Goal: Information Seeking & Learning: Learn about a topic

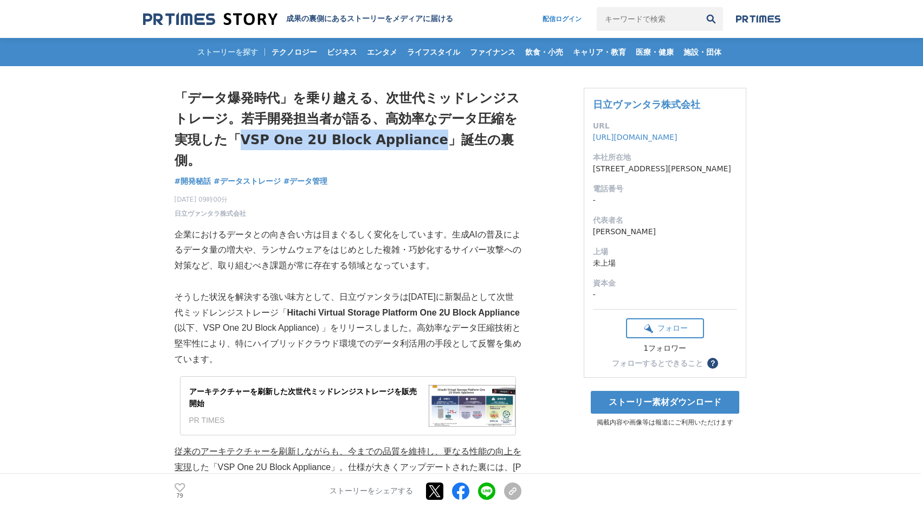
drag, startPoint x: 244, startPoint y: 138, endPoint x: 435, endPoint y: 137, distance: 190.8
click at [435, 137] on h1 "「データ爆発時代」を乗り越える、次世代ミッドレンジストレージ。若手開発担当者が語る、高効率なデータ圧縮を実現した「VSP One 2U Block Appli…" at bounding box center [348, 129] width 347 height 83
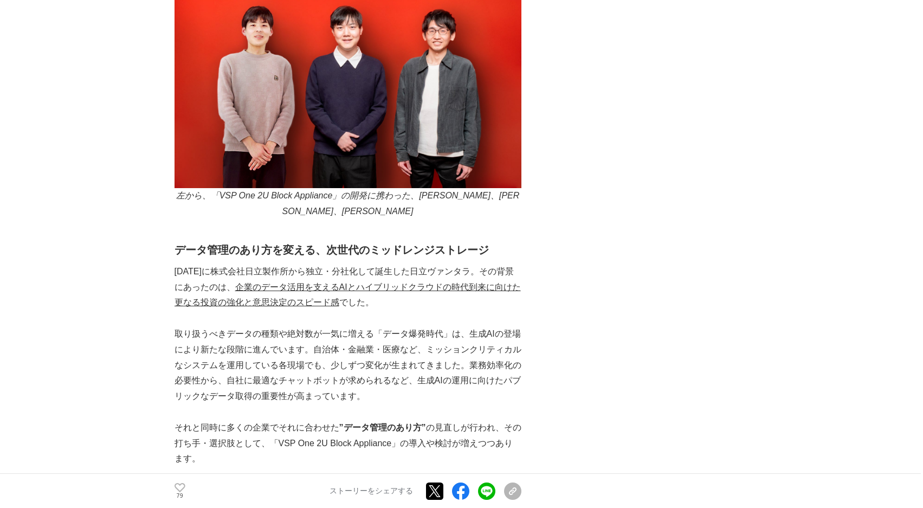
scroll to position [651, 0]
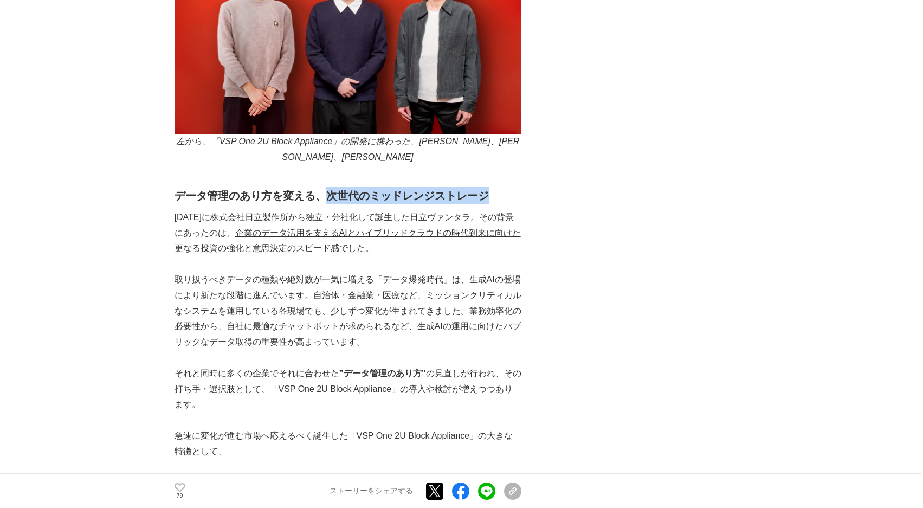
drag, startPoint x: 326, startPoint y: 166, endPoint x: 501, endPoint y: 163, distance: 175.1
click at [501, 187] on h2 "データ管理のあり方を変える、次世代のミッドレンジストレージ" at bounding box center [348, 195] width 347 height 17
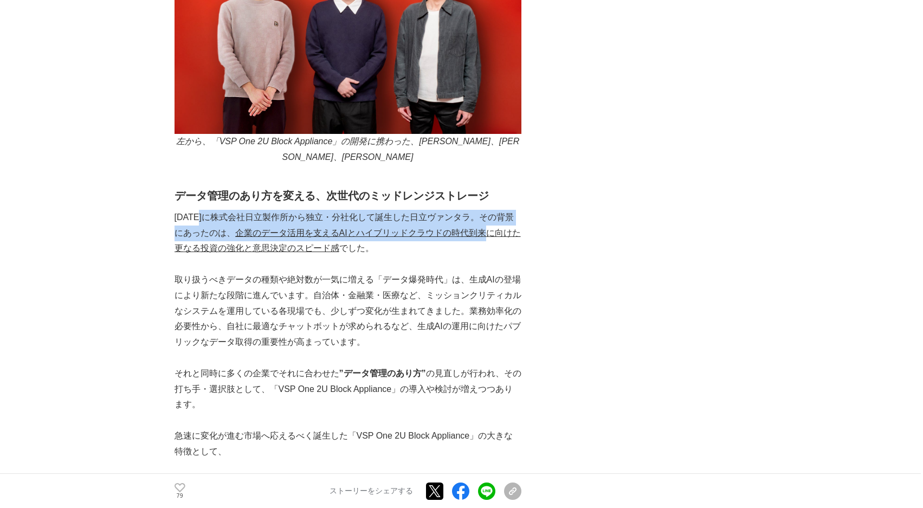
drag, startPoint x: 199, startPoint y: 188, endPoint x: 515, endPoint y: 201, distance: 316.3
click at [515, 210] on p "[DATE]に株式会社日立製作所から独立・分社化して誕生した日立ヴァンタラ。その背景にあったのは、 企業のデータ活用を支えるAIとハイブリッドクラウドの時代到…" at bounding box center [348, 233] width 347 height 47
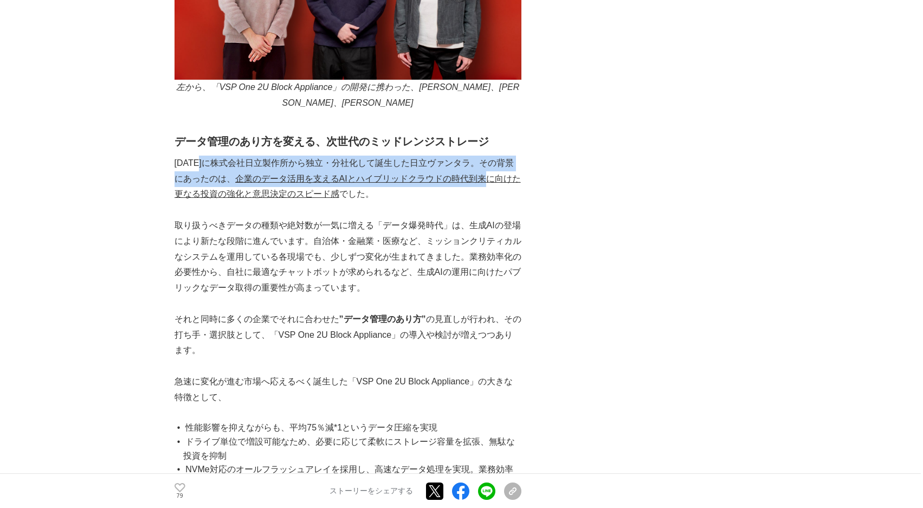
scroll to position [759, 0]
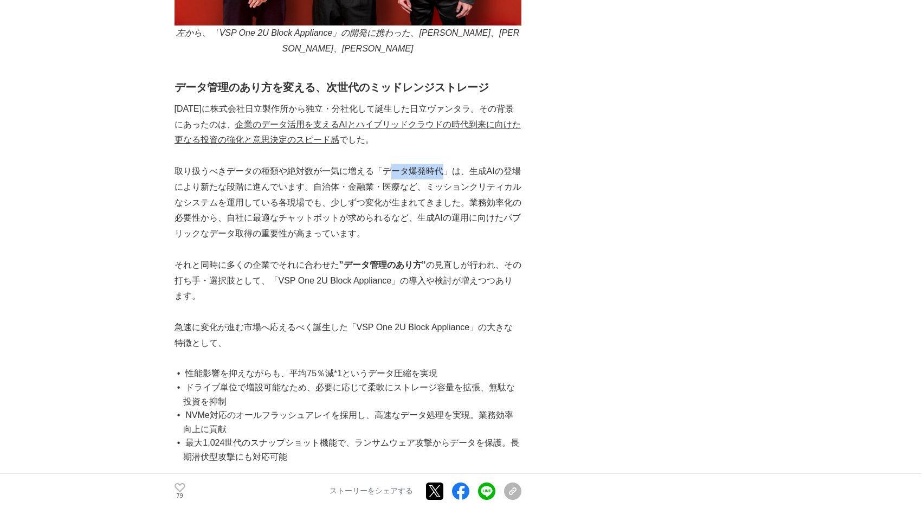
drag, startPoint x: 387, startPoint y: 141, endPoint x: 445, endPoint y: 141, distance: 58.0
click at [445, 164] on p "取り扱うべきデータの種類や絶対数が一気に増える「データ爆発時代」は、生成AIの登場により新たな段階に進んでいます。自治体・金融業・医療など、ミッションクリティ…" at bounding box center [348, 203] width 347 height 78
click at [389, 164] on p "取り扱うべきデータの種類や絶対数が一気に増える「データ爆発時代」は、生成AIの登場により新たな段階に進んでいます。自治体・金融業・医療など、ミッションクリティ…" at bounding box center [348, 203] width 347 height 78
drag, startPoint x: 464, startPoint y: 143, endPoint x: 516, endPoint y: 141, distance: 52.1
click at [516, 164] on p "取り扱うべきデータの種類や絶対数が一気に増える「データ爆発時代」は、生成AIの登場により新たな段階に進んでいます。自治体・金融業・医療など、ミッションクリティ…" at bounding box center [348, 203] width 347 height 78
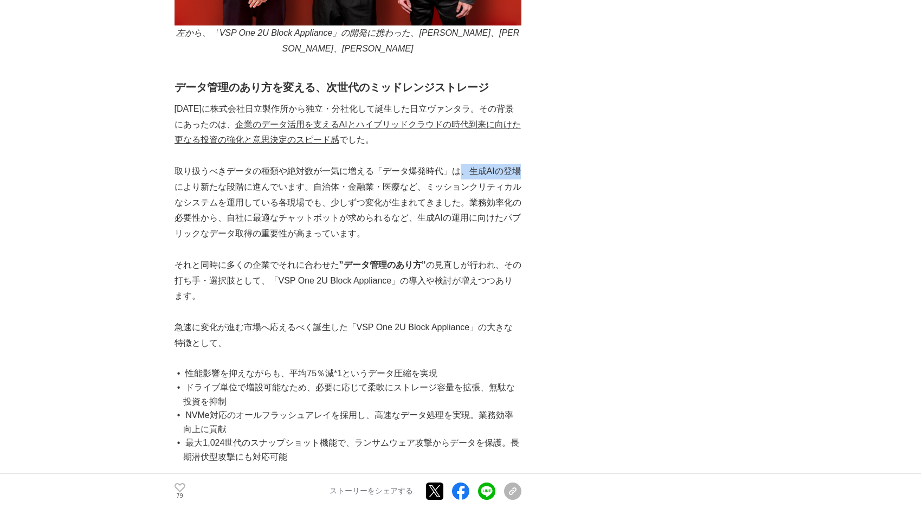
scroll to position [813, 0]
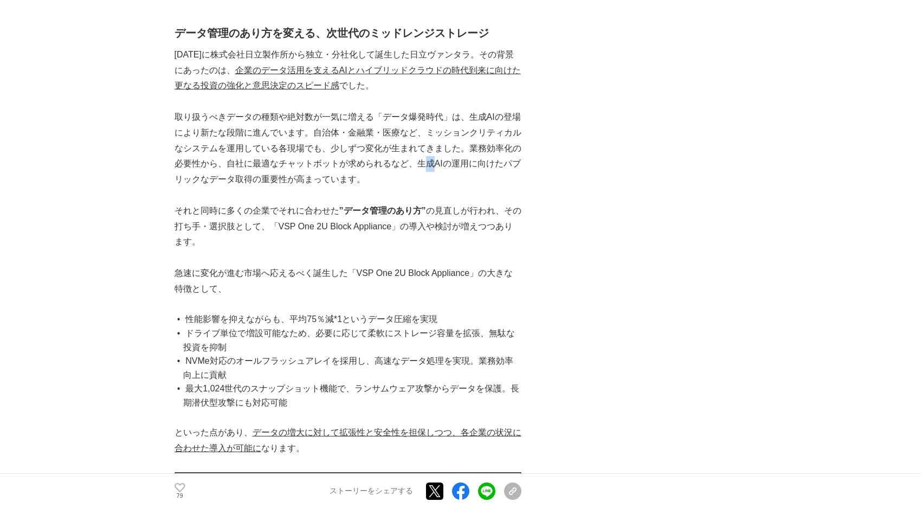
drag, startPoint x: 427, startPoint y: 136, endPoint x: 435, endPoint y: 135, distance: 8.2
click at [435, 135] on p "取り扱うべきデータの種類や絶対数が一気に増える「データ爆発時代」は、生成AIの登場により新たな段階に進んでいます。自治体・金融業・医療など、ミッションクリティ…" at bounding box center [348, 149] width 347 height 78
drag, startPoint x: 178, startPoint y: 153, endPoint x: 359, endPoint y: 147, distance: 181.2
click at [359, 147] on p "取り扱うべきデータの種類や絶対数が一気に増える「データ爆発時代」は、生成AIの登場により新たな段階に進んでいます。自治体・金融業・医療など、ミッションクリティ…" at bounding box center [348, 149] width 347 height 78
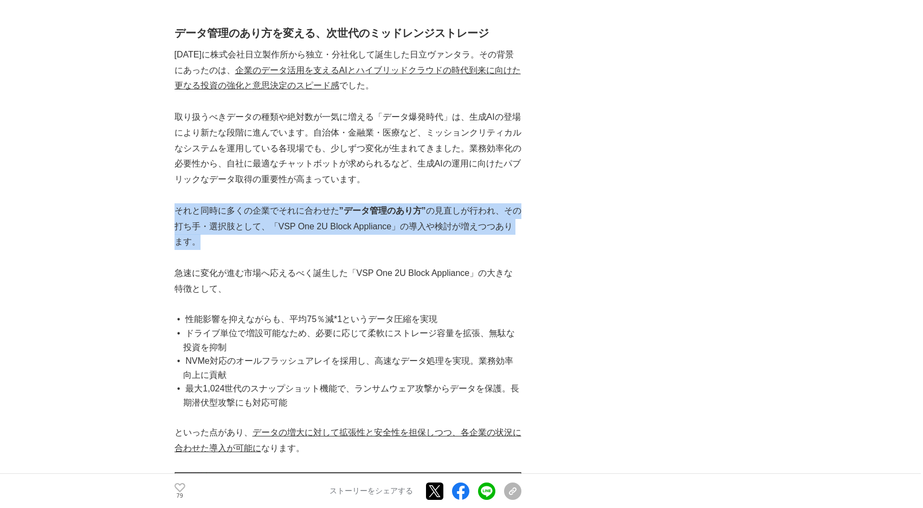
drag, startPoint x: 177, startPoint y: 183, endPoint x: 512, endPoint y: 213, distance: 335.8
click at [512, 213] on p "それと同時に多くの企業でそれに合わせた ”データ管理のあり方” の見直しが行われ、その打ち手・選択肢として、「VSP One 2U Block Applian…" at bounding box center [348, 226] width 347 height 47
click at [321, 210] on p "それと同時に多くの企業でそれに合わせた ”データ管理のあり方” の見直しが行われ、その打ち手・選択肢として、「VSP One 2U Block Applian…" at bounding box center [348, 226] width 347 height 47
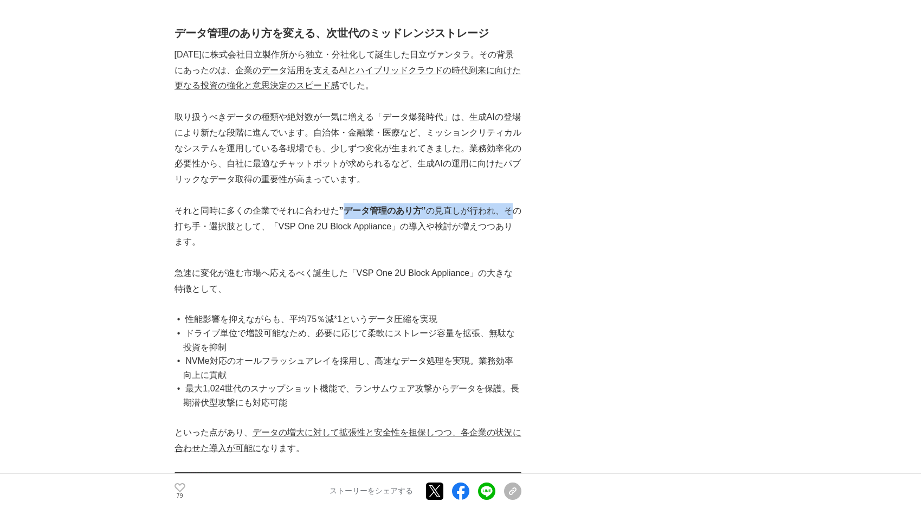
drag, startPoint x: 343, startPoint y: 179, endPoint x: 516, endPoint y: 184, distance: 173.5
click at [516, 203] on p "それと同時に多くの企業でそれに合わせた ”データ管理のあり方” の見直しが行われ、その打ち手・選択肢として、「VSP One 2U Block Applian…" at bounding box center [348, 226] width 347 height 47
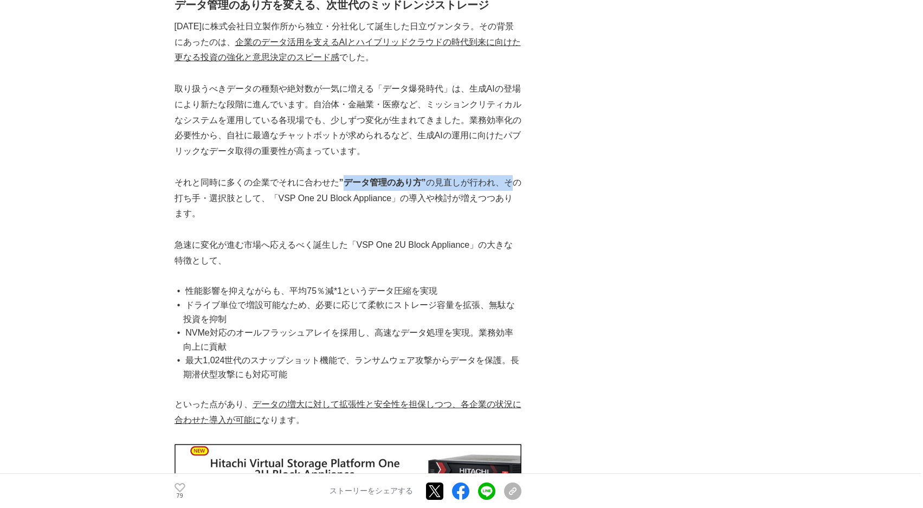
scroll to position [867, 0]
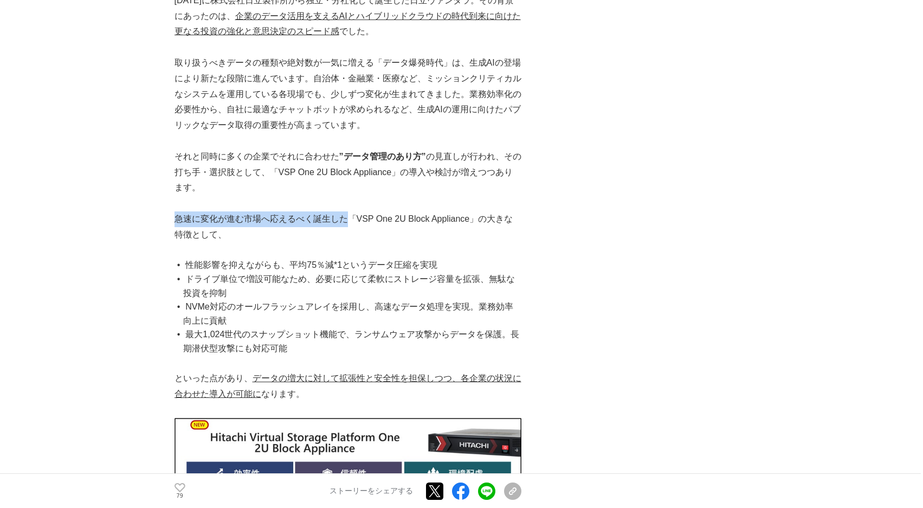
drag, startPoint x: 177, startPoint y: 191, endPoint x: 351, endPoint y: 187, distance: 174.1
click at [351, 211] on p "急速に変化が進む市場へ応えるべく誕生した「VSP One 2U Block Appliance」の大きな特徴として、" at bounding box center [348, 226] width 347 height 31
click at [376, 211] on p "急速に変化が進む市場へ応えるべく誕生した「VSP One 2U Block Appliance」の大きな特徴として、" at bounding box center [348, 226] width 347 height 31
drag, startPoint x: 351, startPoint y: 189, endPoint x: 473, endPoint y: 194, distance: 122.0
click at [473, 211] on p "急速に変化が進む市場へ応えるべく誕生した「VSP One 2U Block Appliance」の大きな特徴として、" at bounding box center [348, 226] width 347 height 31
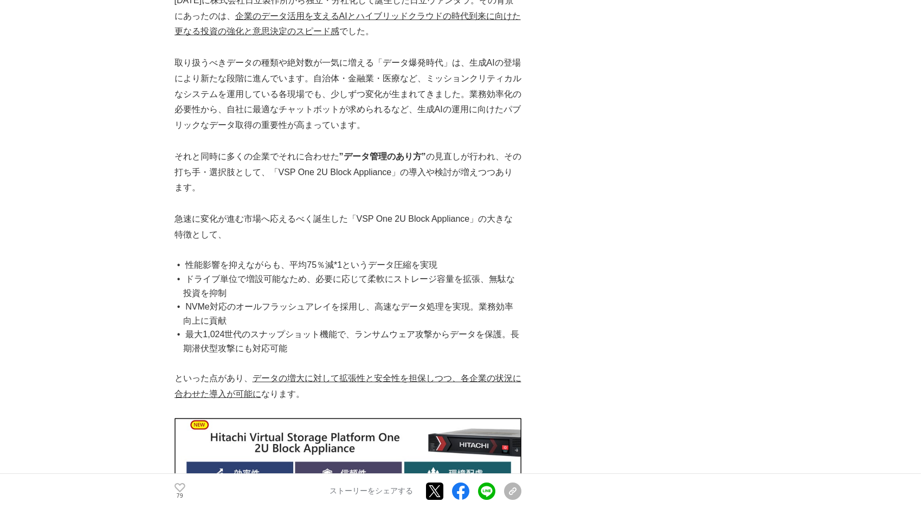
click at [446, 196] on p at bounding box center [348, 204] width 347 height 16
click at [358, 211] on p "急速に変化が進む市場へ応えるべく誕生した「VSP One 2U Block Appliance」の大きな特徴として、" at bounding box center [348, 226] width 347 height 31
click at [356, 211] on p "急速に変化が進む市場へ応えるべく誕生した「VSP One 2U Block Appliance」の大きな特徴として、" at bounding box center [348, 226] width 347 height 31
drag, startPoint x: 356, startPoint y: 189, endPoint x: 471, endPoint y: 189, distance: 114.4
click at [471, 211] on p "急速に変化が進む市場へ応えるべく誕生した「VSP One 2U Block Appliance」の大きな特徴として、" at bounding box center [348, 226] width 347 height 31
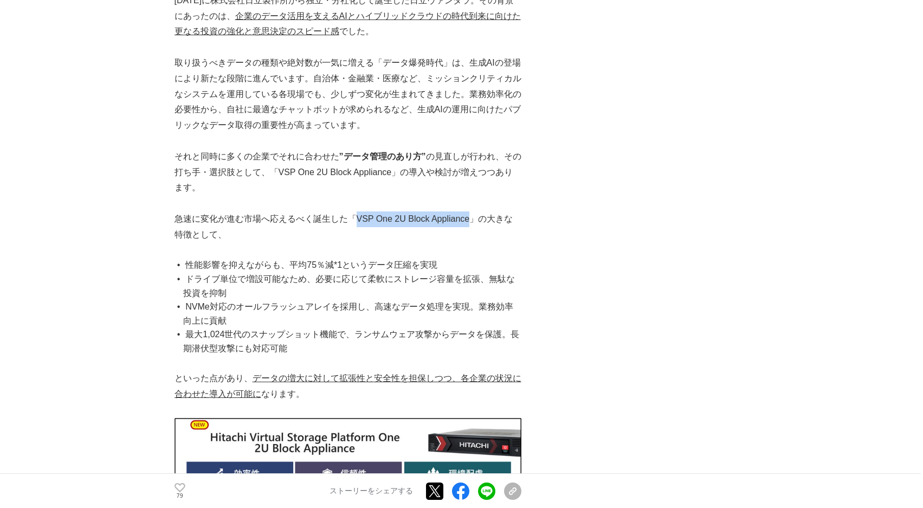
copy p "VSP One 2U Block Appliance"
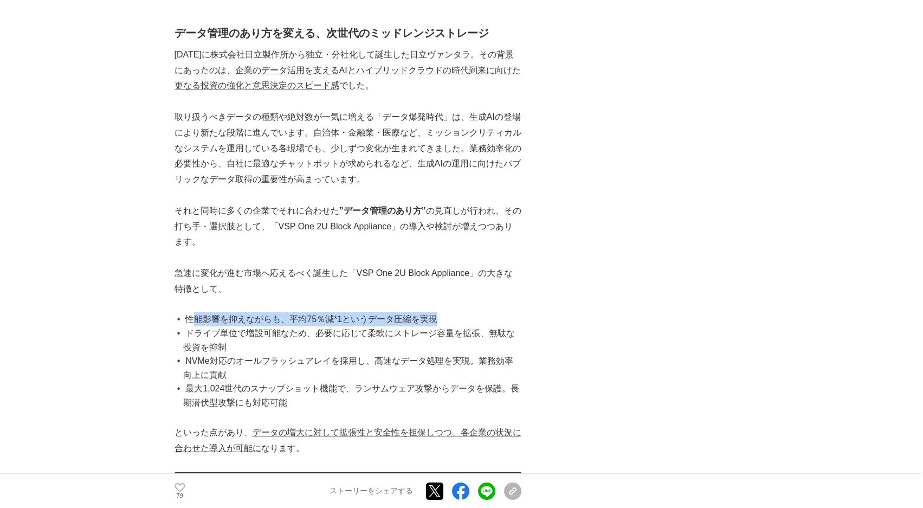
drag, startPoint x: 195, startPoint y: 289, endPoint x: 458, endPoint y: 293, distance: 262.9
click at [458, 312] on li "性能影響を抑えながらも、平均75％減*1というデータ圧縮を実現" at bounding box center [352, 319] width 338 height 14
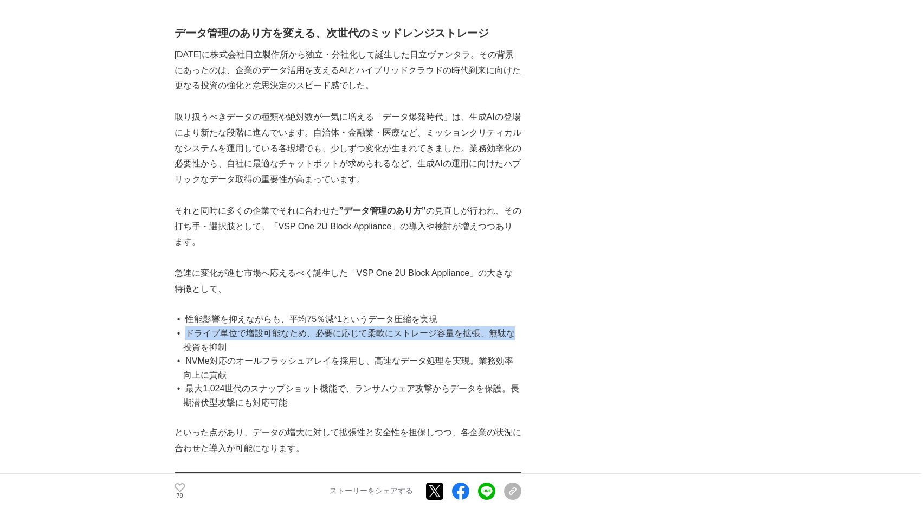
drag, startPoint x: 188, startPoint y: 305, endPoint x: 521, endPoint y: 307, distance: 332.9
click at [521, 326] on li "ドライブ単位で増設可能なため、必要に応じて柔軟にストレージ容量を拡張、無駄な投資を抑制" at bounding box center [352, 340] width 338 height 28
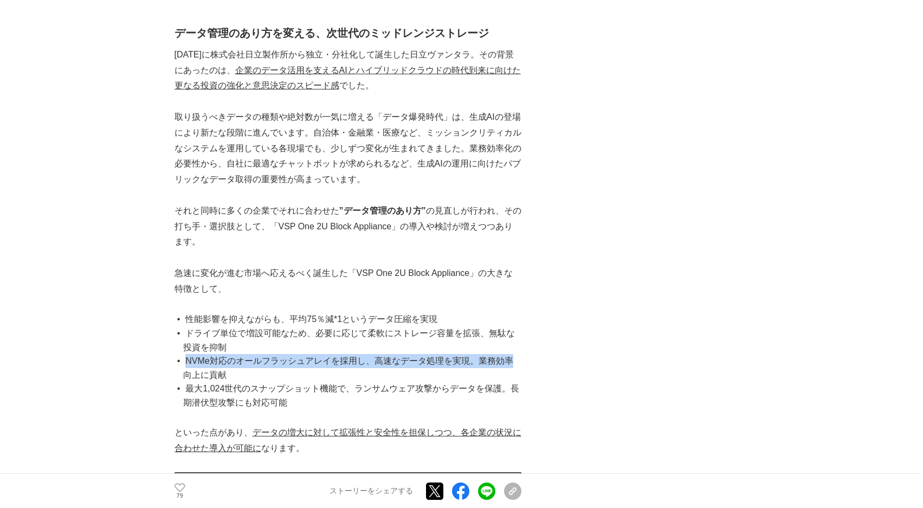
drag, startPoint x: 186, startPoint y: 334, endPoint x: 535, endPoint y: 329, distance: 348.1
click at [516, 354] on li "NVMe対応のオールフラッシュアレイを採用し、高速なデータ処理を実現。業務効率向上に貢献" at bounding box center [352, 368] width 338 height 28
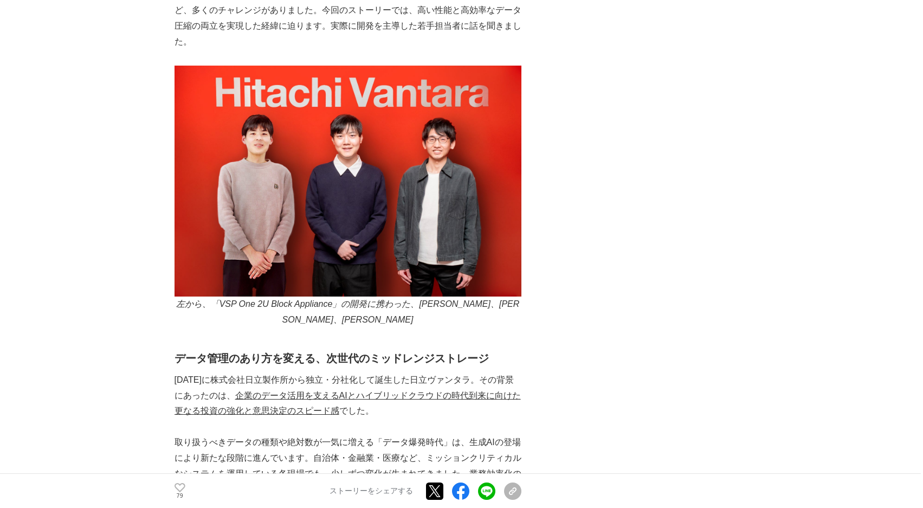
scroll to position [705, 0]
